Goal: Information Seeking & Learning: Learn about a topic

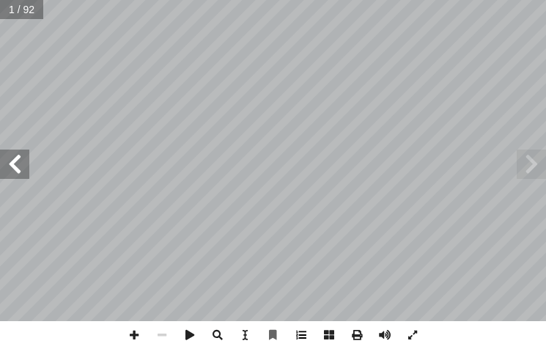
click at [296, 333] on span at bounding box center [301, 335] width 28 height 28
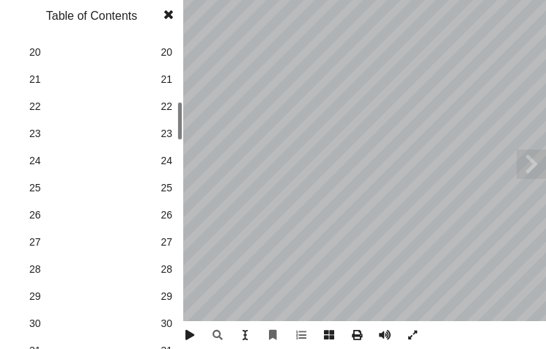
click at [163, 322] on span "30" at bounding box center [167, 323] width 12 height 15
click at [172, 17] on span at bounding box center [168, 14] width 26 height 29
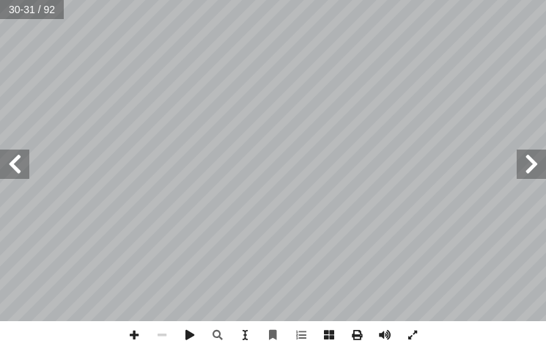
click at [534, 169] on span at bounding box center [531, 164] width 29 height 29
click at [139, 340] on span at bounding box center [134, 335] width 28 height 28
click at [22, 163] on span at bounding box center [14, 164] width 29 height 29
